Goal: Book appointment/travel/reservation

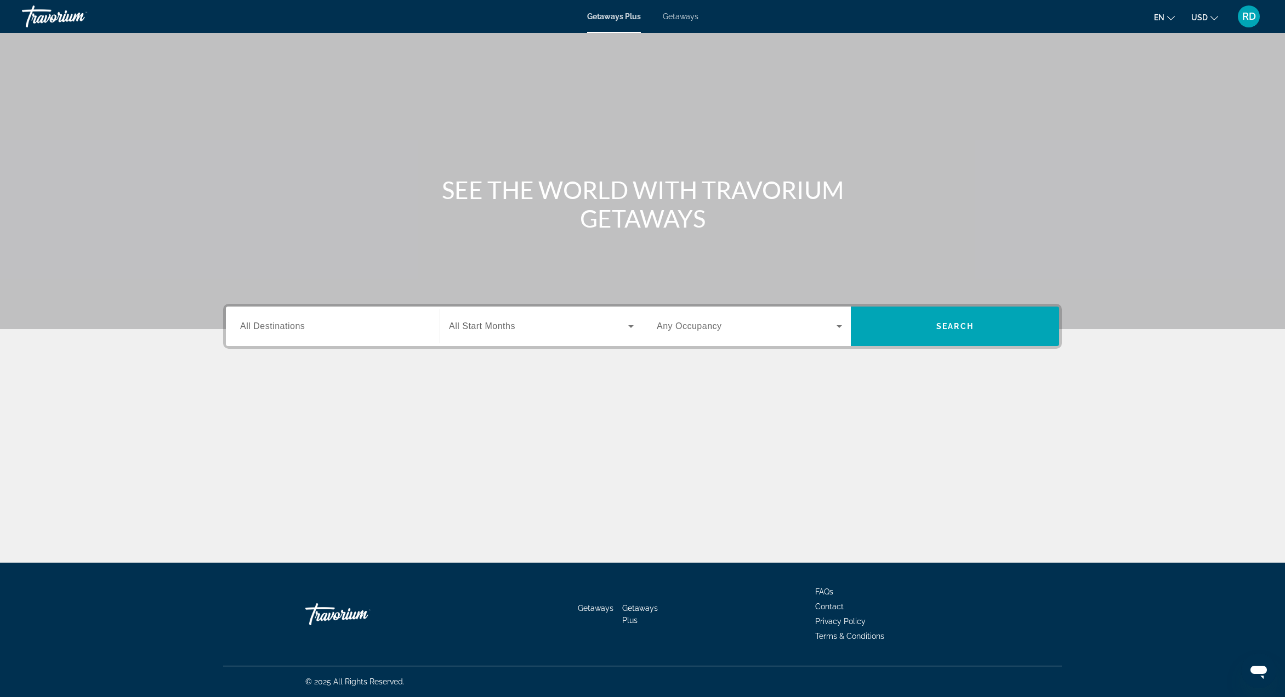
click at [319, 320] on div "Search widget" at bounding box center [332, 326] width 185 height 31
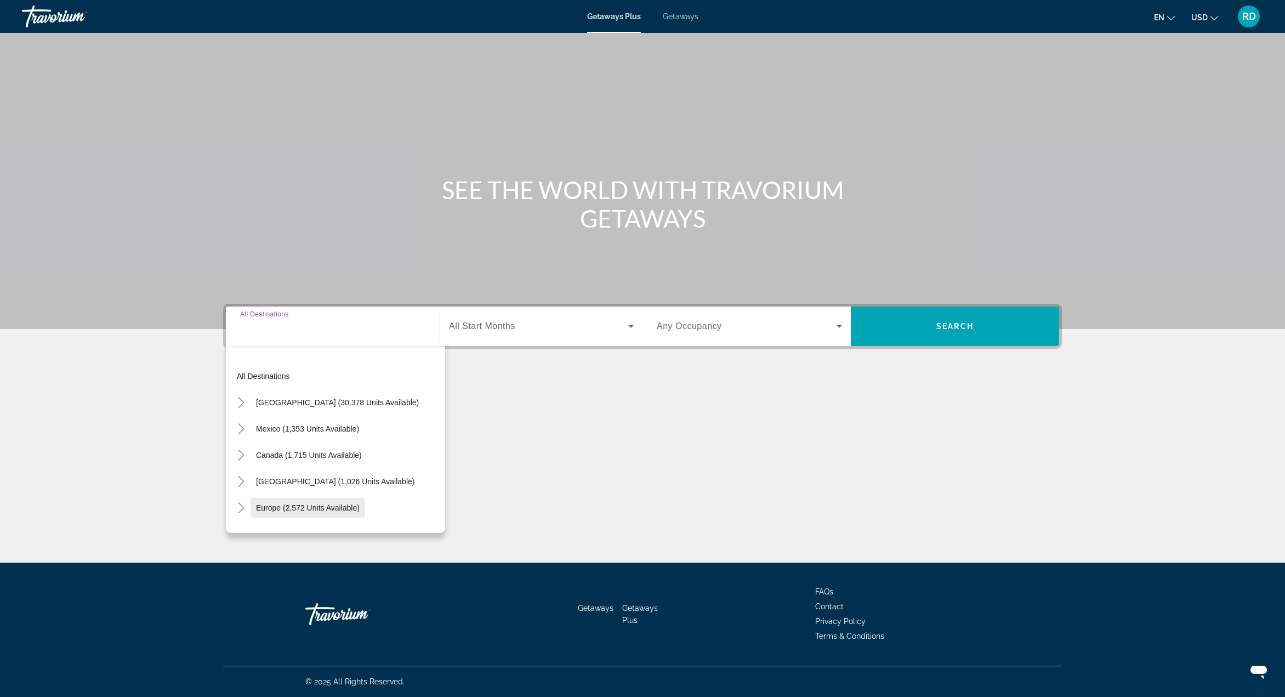
click at [300, 507] on span "Europe (2,572 units available)" at bounding box center [308, 507] width 104 height 9
type input "**********"
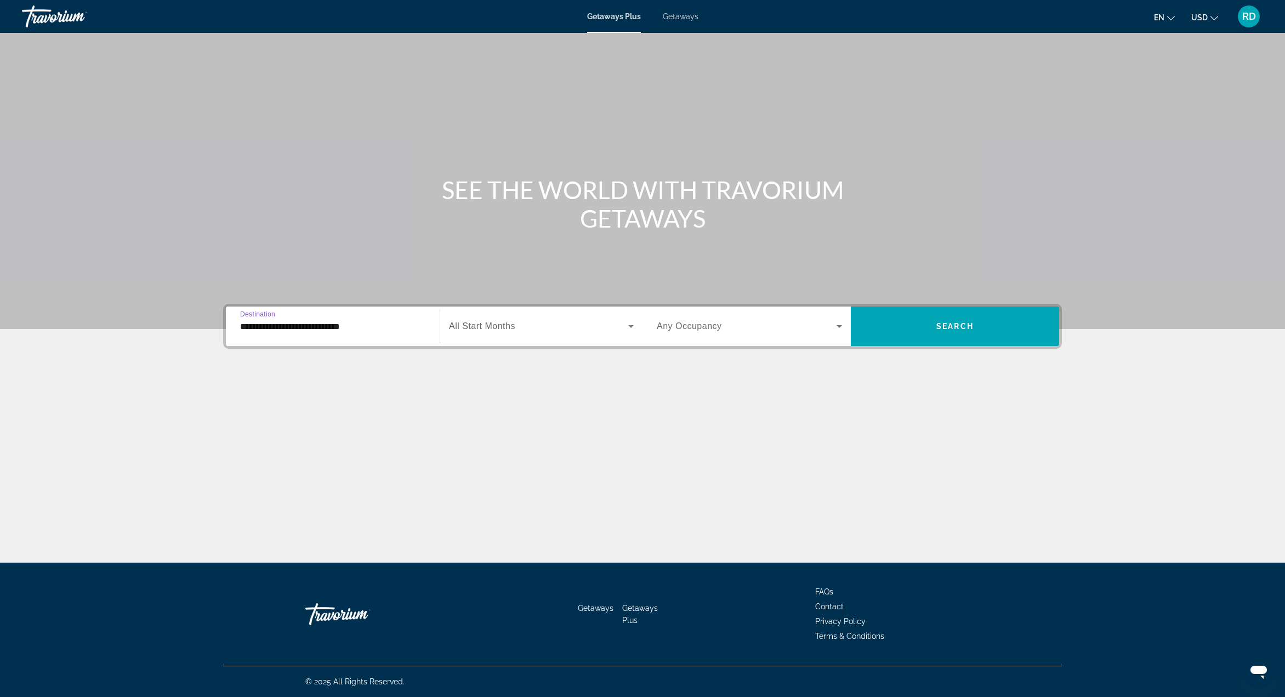
click at [626, 330] on icon "Search widget" at bounding box center [631, 326] width 13 height 13
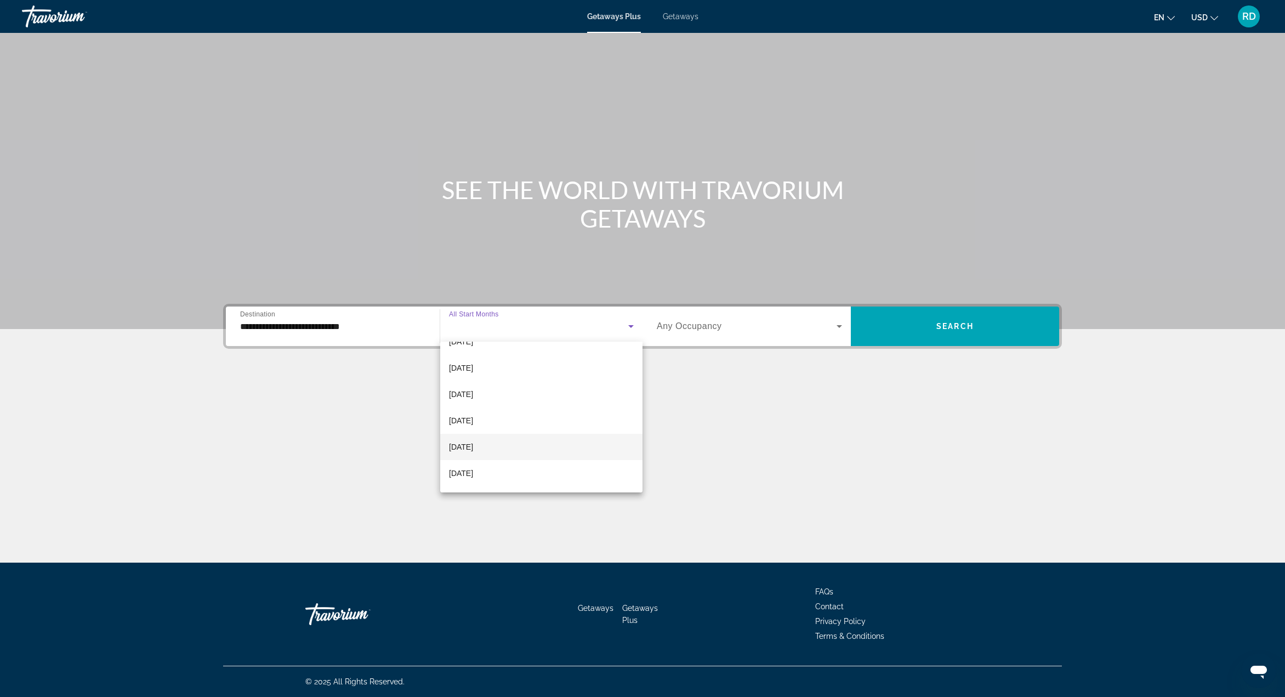
scroll to position [193, 0]
click at [473, 483] on span "[DATE]" at bounding box center [461, 481] width 24 height 13
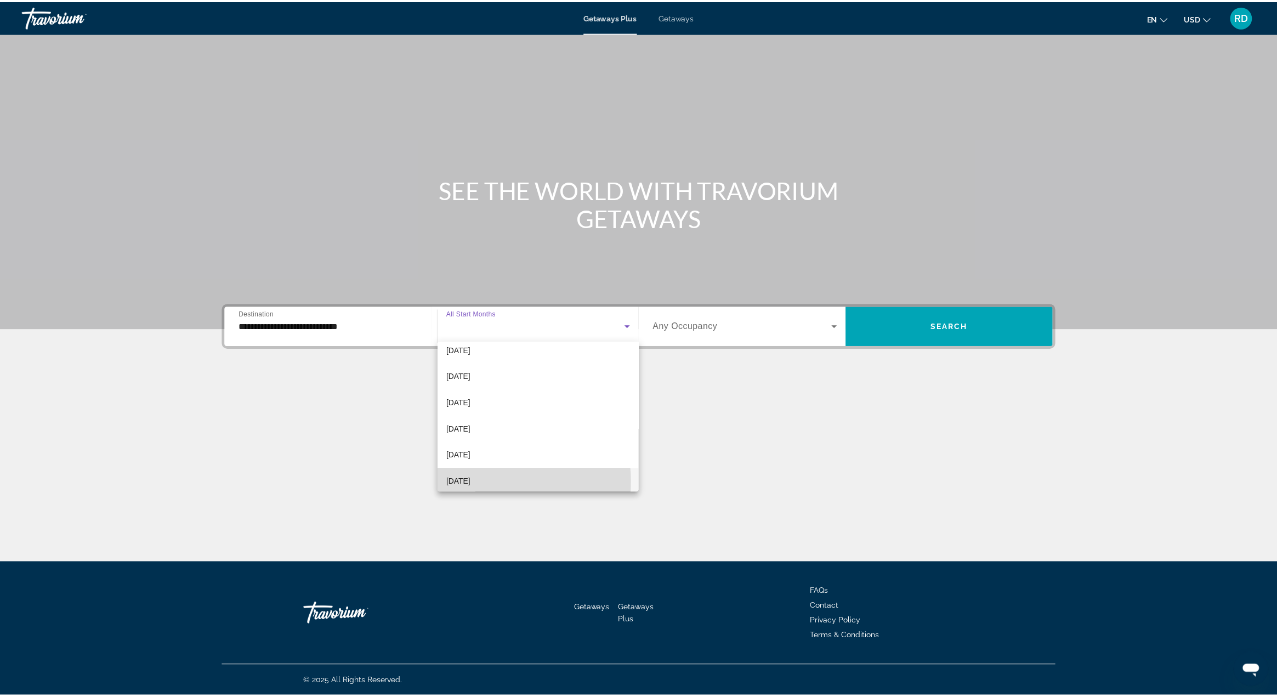
scroll to position [196, 0]
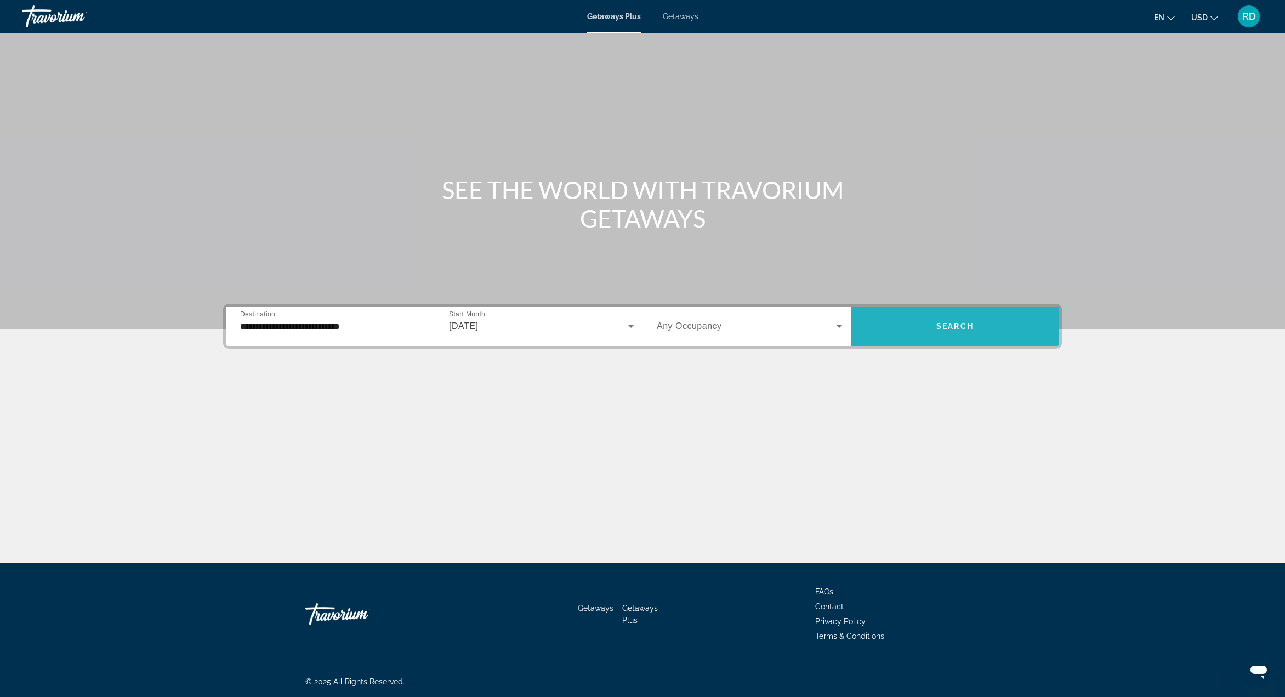
click at [939, 319] on span "Search widget" at bounding box center [955, 326] width 208 height 26
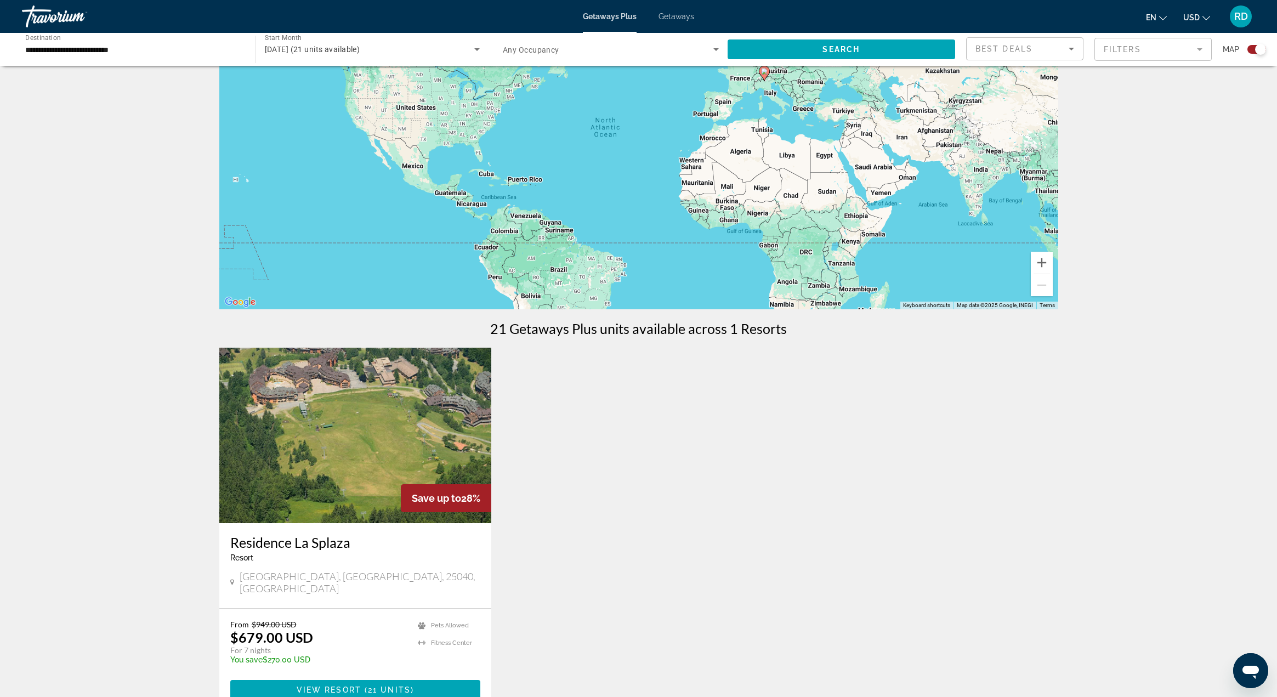
scroll to position [298, 0]
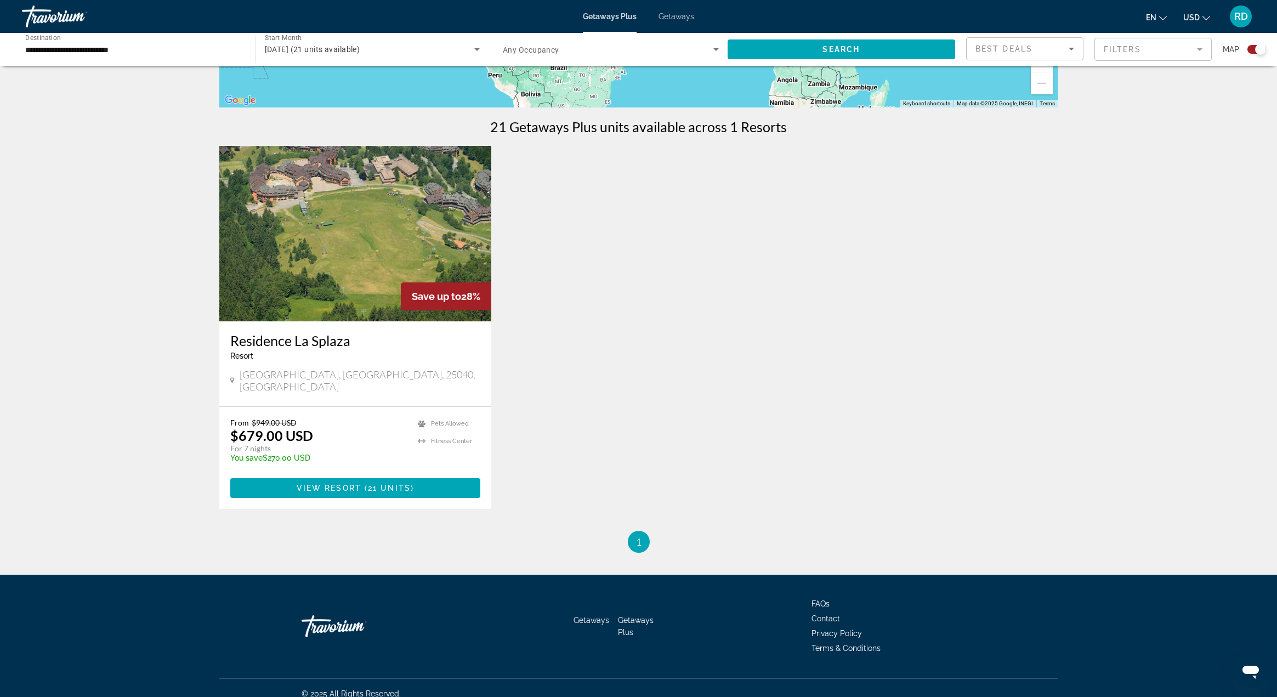
click at [387, 256] on img "Main content" at bounding box center [355, 233] width 273 height 175
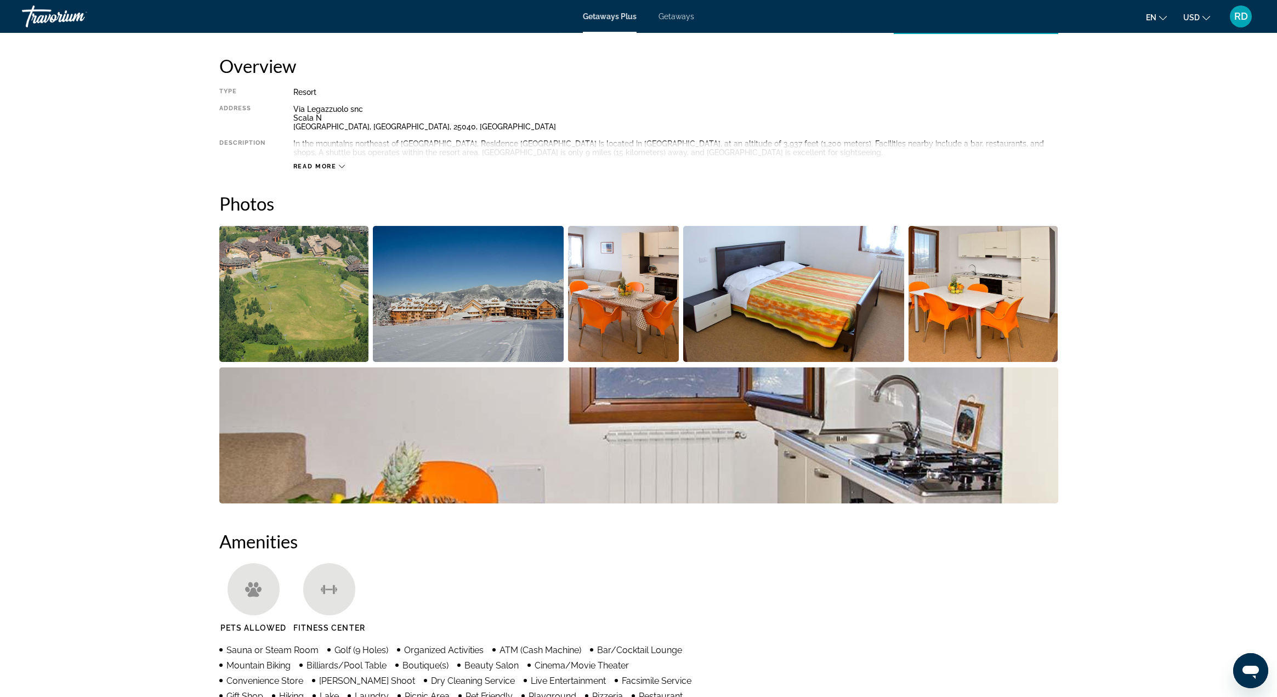
scroll to position [360, 0]
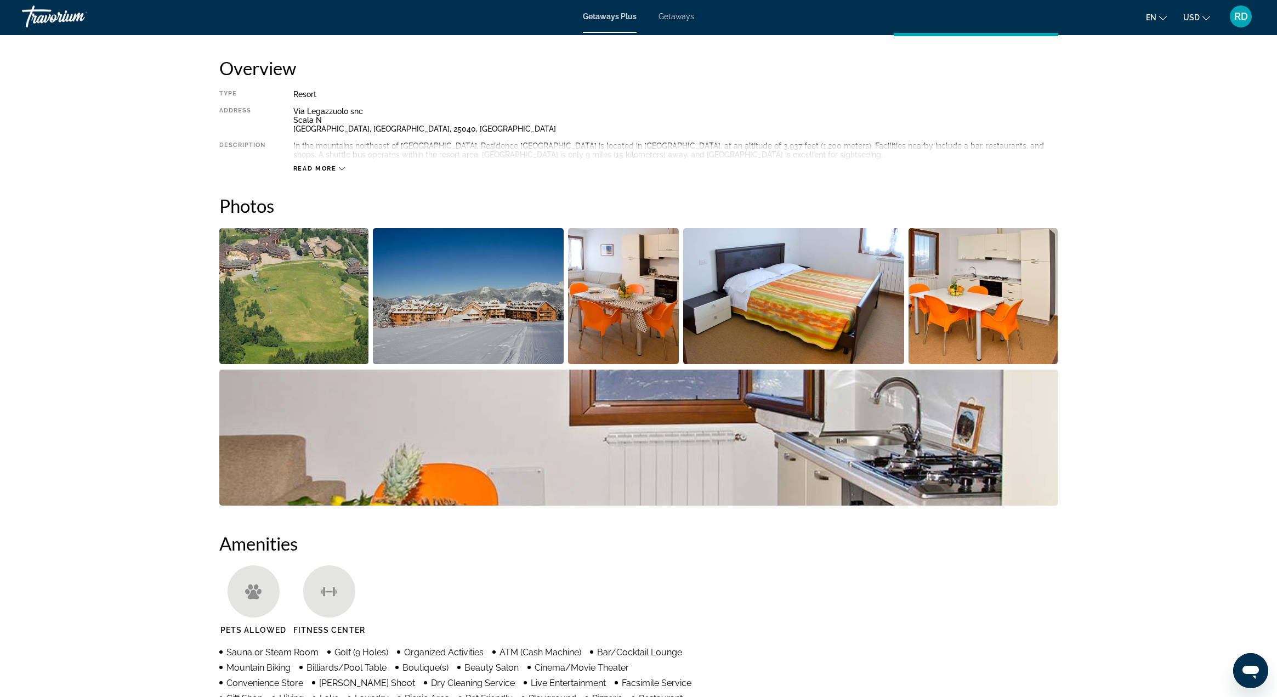
click at [338, 168] on div "Read more" at bounding box center [319, 168] width 52 height 7
